Goal: Task Accomplishment & Management: Manage account settings

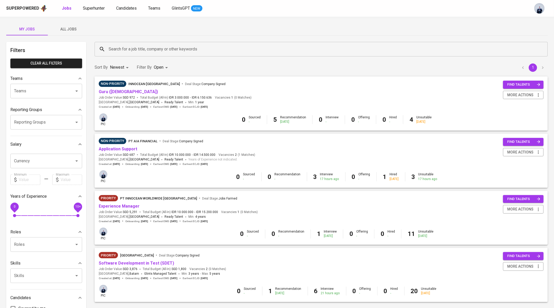
scroll to position [47, 0]
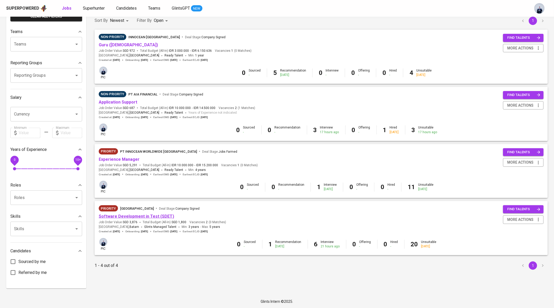
click at [154, 218] on link "Software Development in Test (SDET)" at bounding box center [136, 216] width 75 height 5
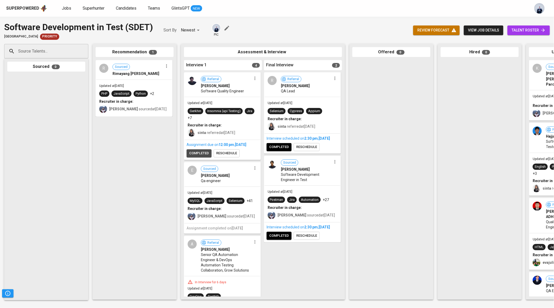
click at [204, 156] on span "completed" at bounding box center [199, 153] width 20 height 6
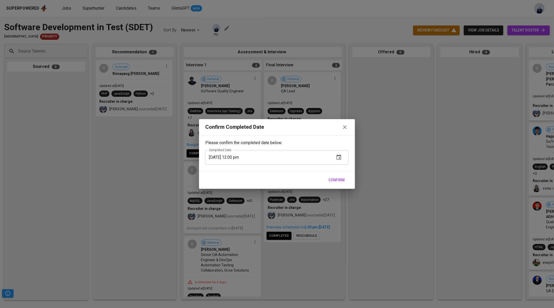
click at [335, 180] on span "Confirm" at bounding box center [336, 180] width 16 height 6
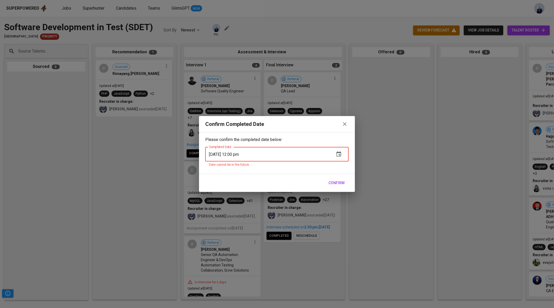
click at [346, 123] on icon "button" at bounding box center [345, 124] width 4 height 4
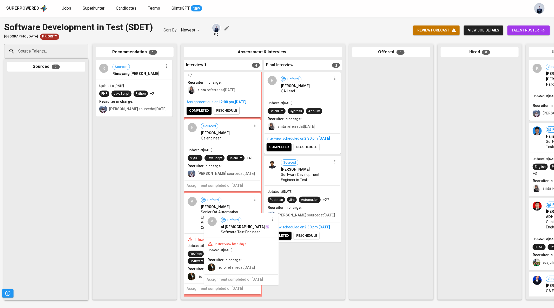
scroll to position [47, 0]
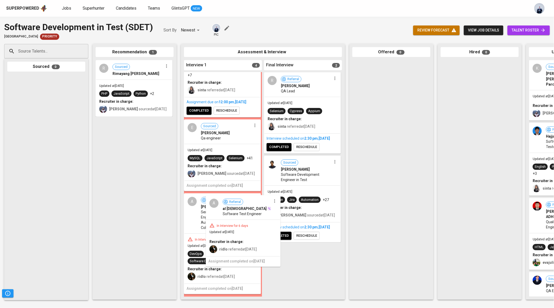
drag, startPoint x: 217, startPoint y: 261, endPoint x: 228, endPoint y: 233, distance: 30.0
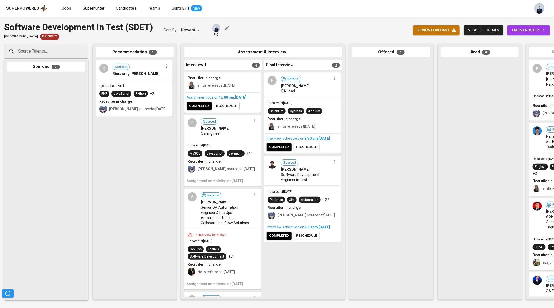
click at [63, 7] on span "Jobs" at bounding box center [66, 8] width 9 height 5
